Goal: Entertainment & Leisure: Consume media (video, audio)

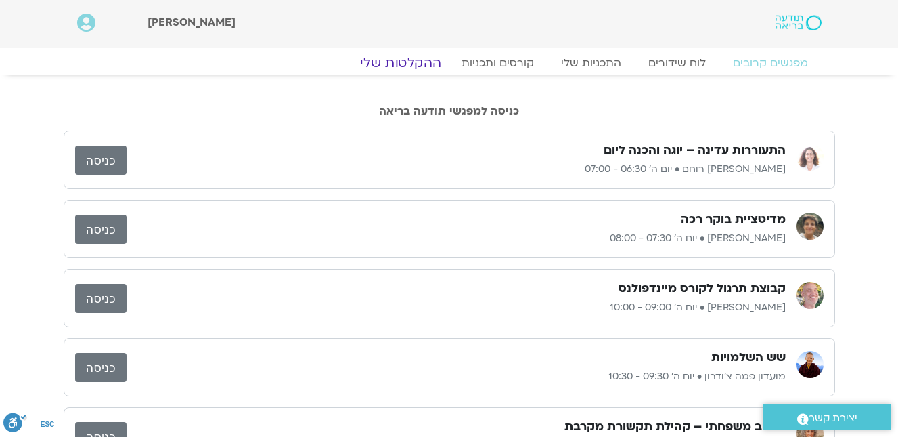
click at [400, 61] on link "ההקלטות שלי" at bounding box center [401, 63] width 114 height 16
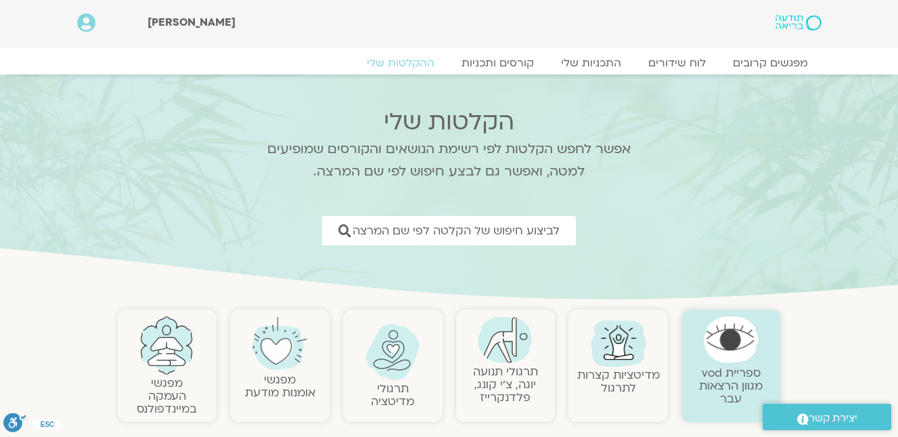
click at [618, 344] on img at bounding box center [618, 341] width 65 height 65
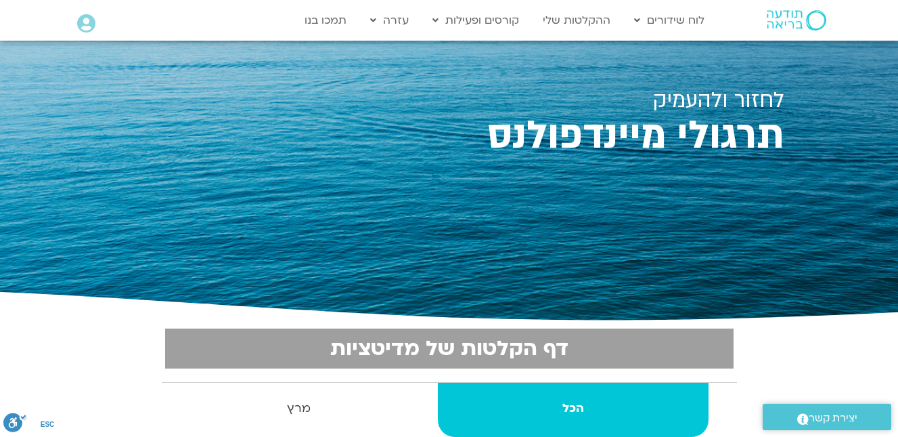
scroll to position [271, 0]
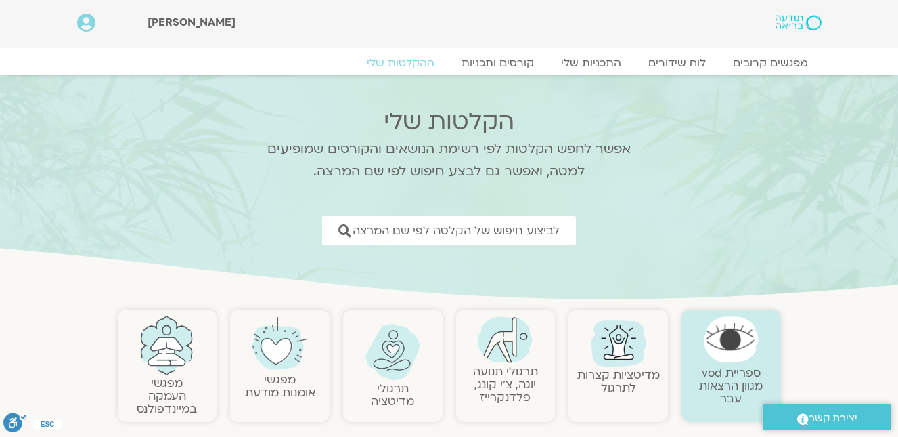
click at [391, 357] on img at bounding box center [393, 352] width 55 height 56
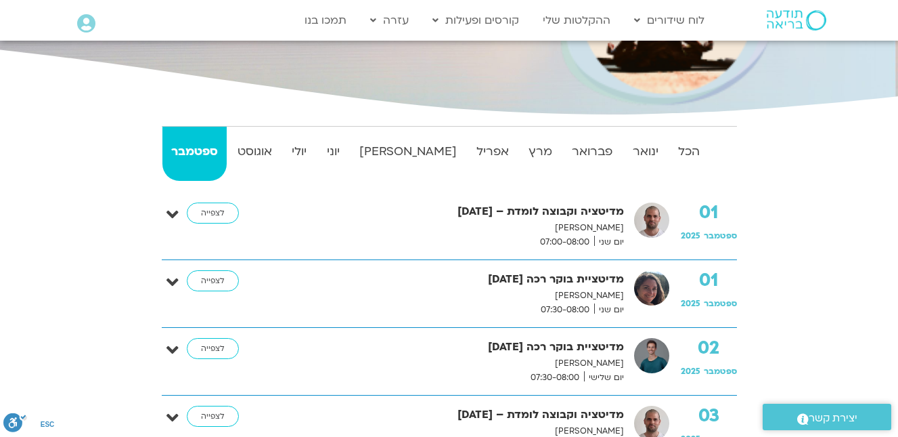
scroll to position [406, 0]
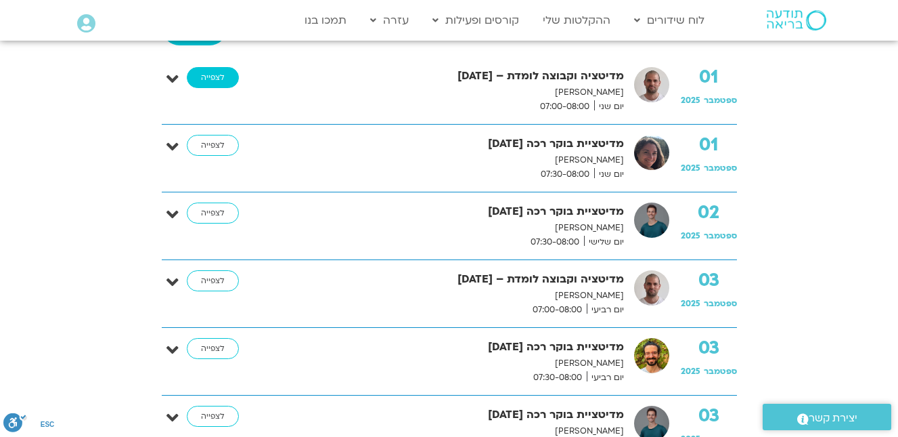
click at [208, 70] on link "לצפייה" at bounding box center [213, 78] width 52 height 22
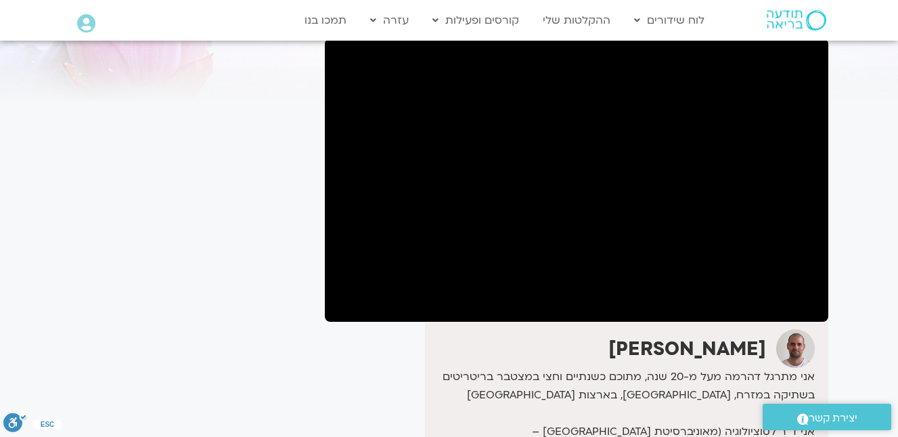
scroll to position [104, 0]
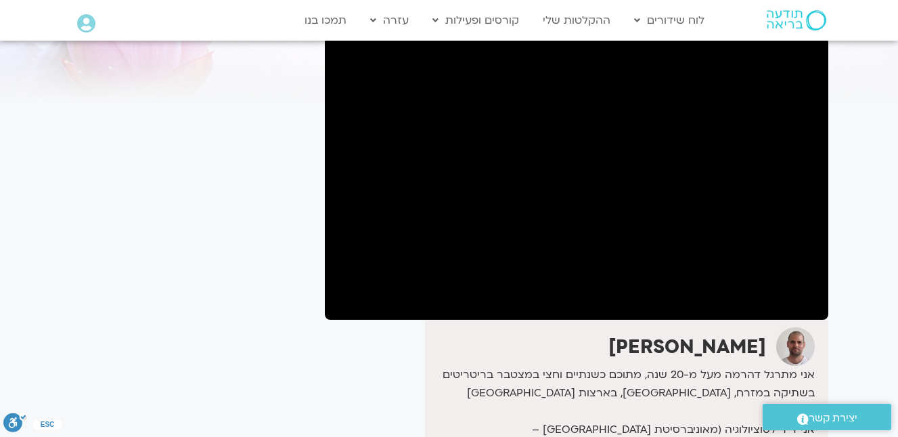
click at [870, 227] on section "לספריית ה-VOD להקלטות שלי מדיטציה וקבוצה לומדת – 1/9/25 דקל קנטי אני מתרגל דהרמ…" at bounding box center [449, 330] width 898 height 766
